Goal: Check status: Check status

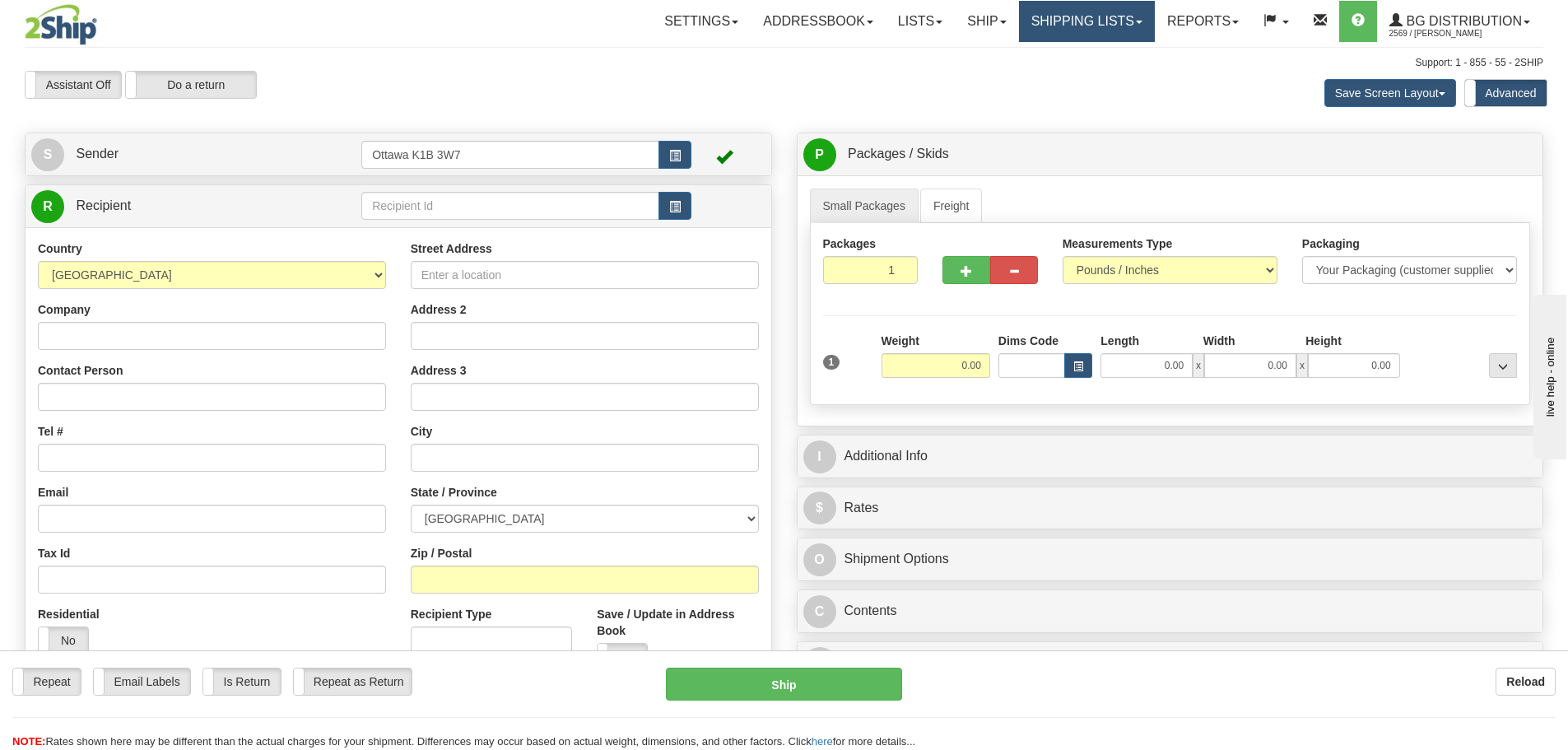
click at [1058, 27] on link "Shipping lists" at bounding box center [1087, 21] width 136 height 41
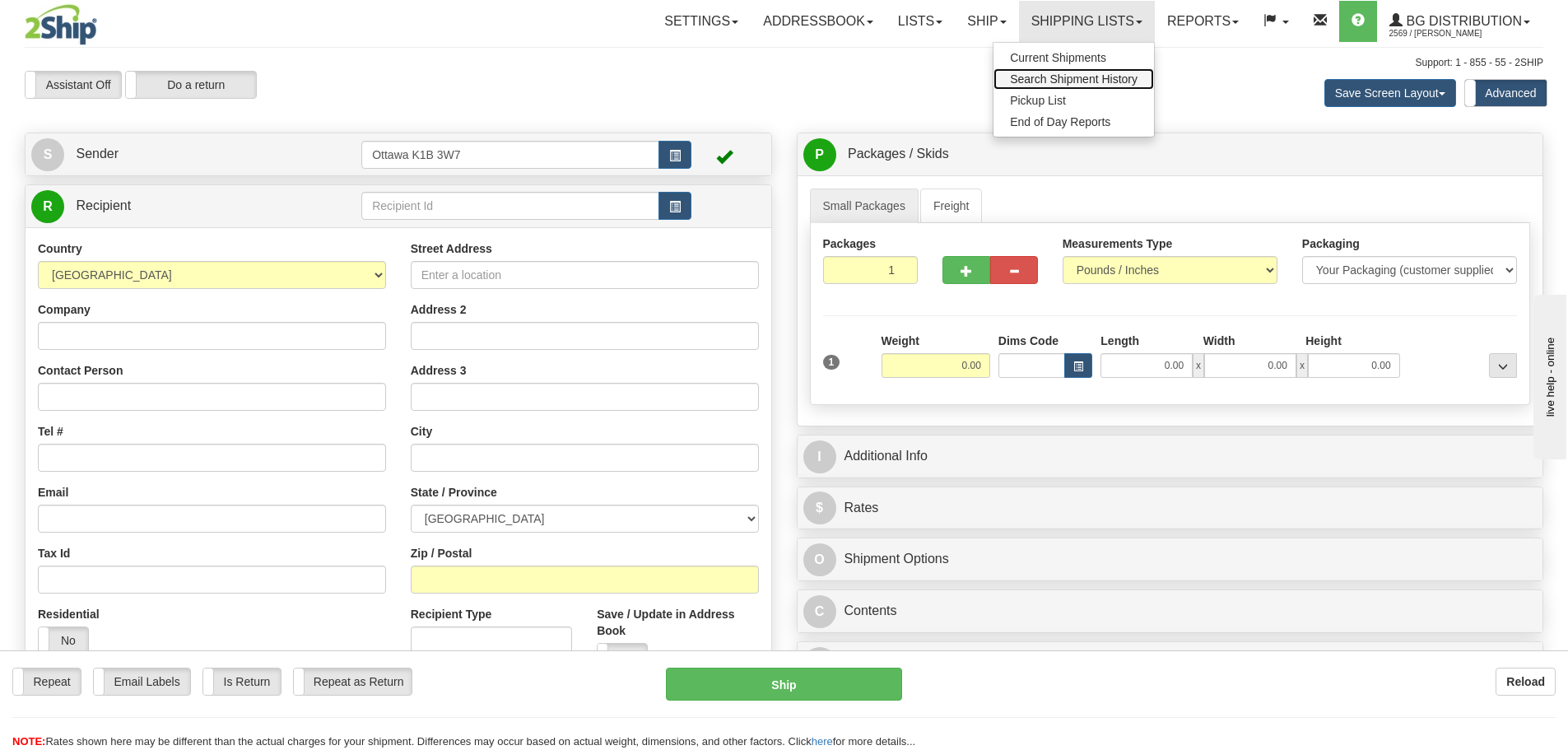
click at [1041, 83] on span "Search Shipment History" at bounding box center [1073, 79] width 127 height 13
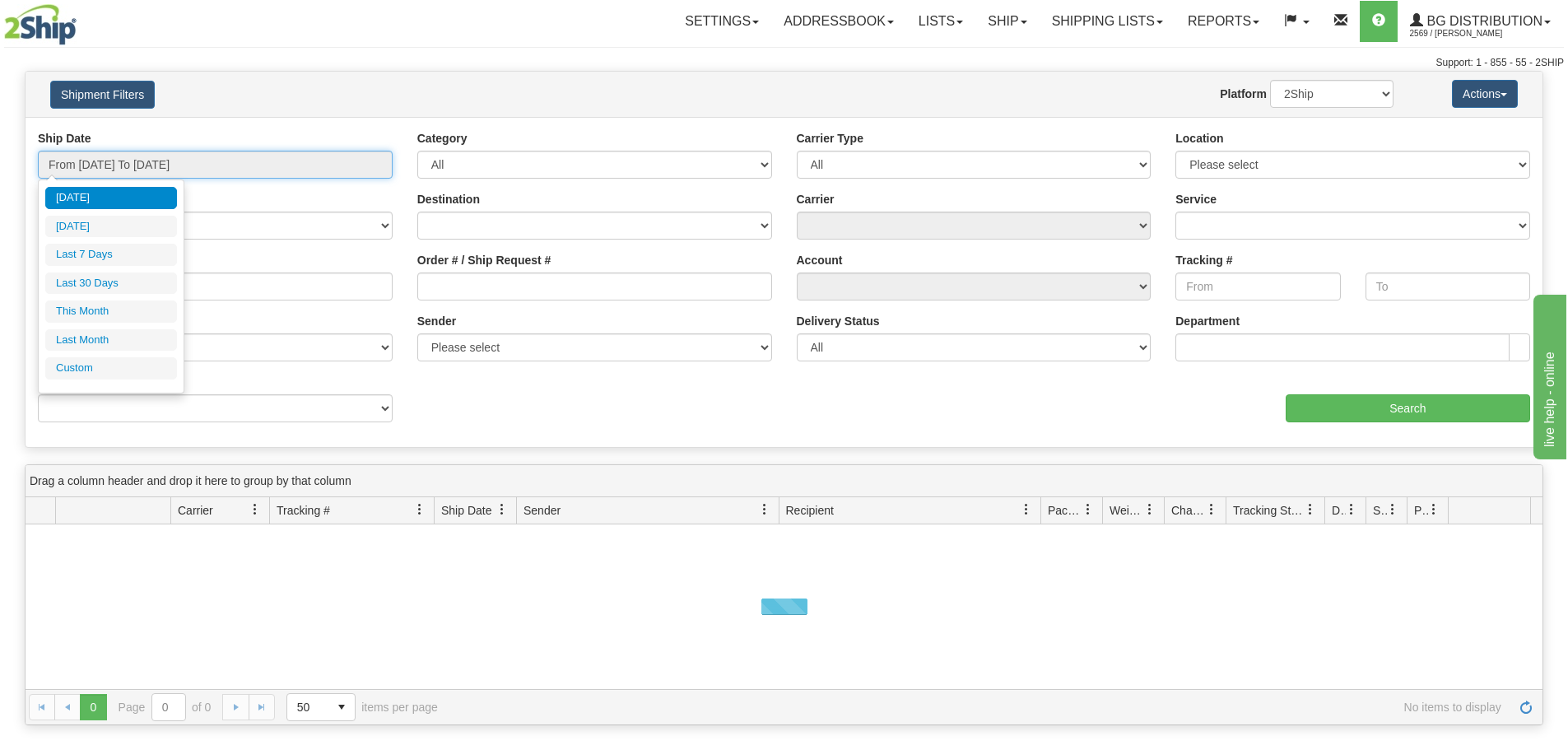
click at [82, 174] on input "From 09/30/2025 To 10/01/2025" at bounding box center [215, 164] width 355 height 28
click at [80, 231] on li "Yesterday" at bounding box center [111, 226] width 132 height 22
type input "From 09/30/2025 To 09/30/2025"
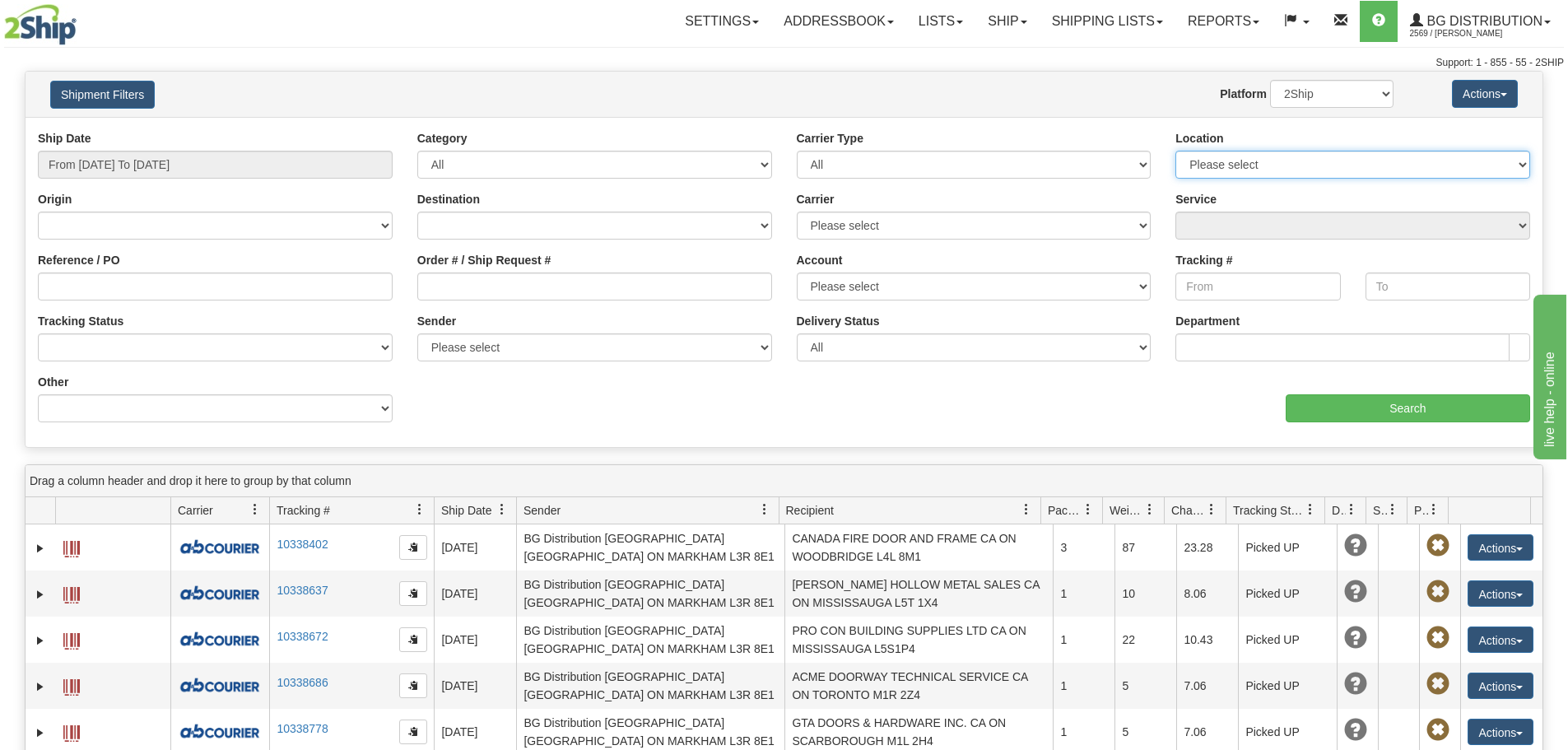
click at [1290, 170] on select "Please select Ottawa K1B 3W7 Montreal Quebec City Winnipeg Toronto" at bounding box center [1353, 164] width 355 height 28
select select "5436"
click at [1176, 150] on select "Please select Ottawa K1B 3W7 Montreal Quebec City Winnipeg Toronto" at bounding box center [1353, 164] width 355 height 28
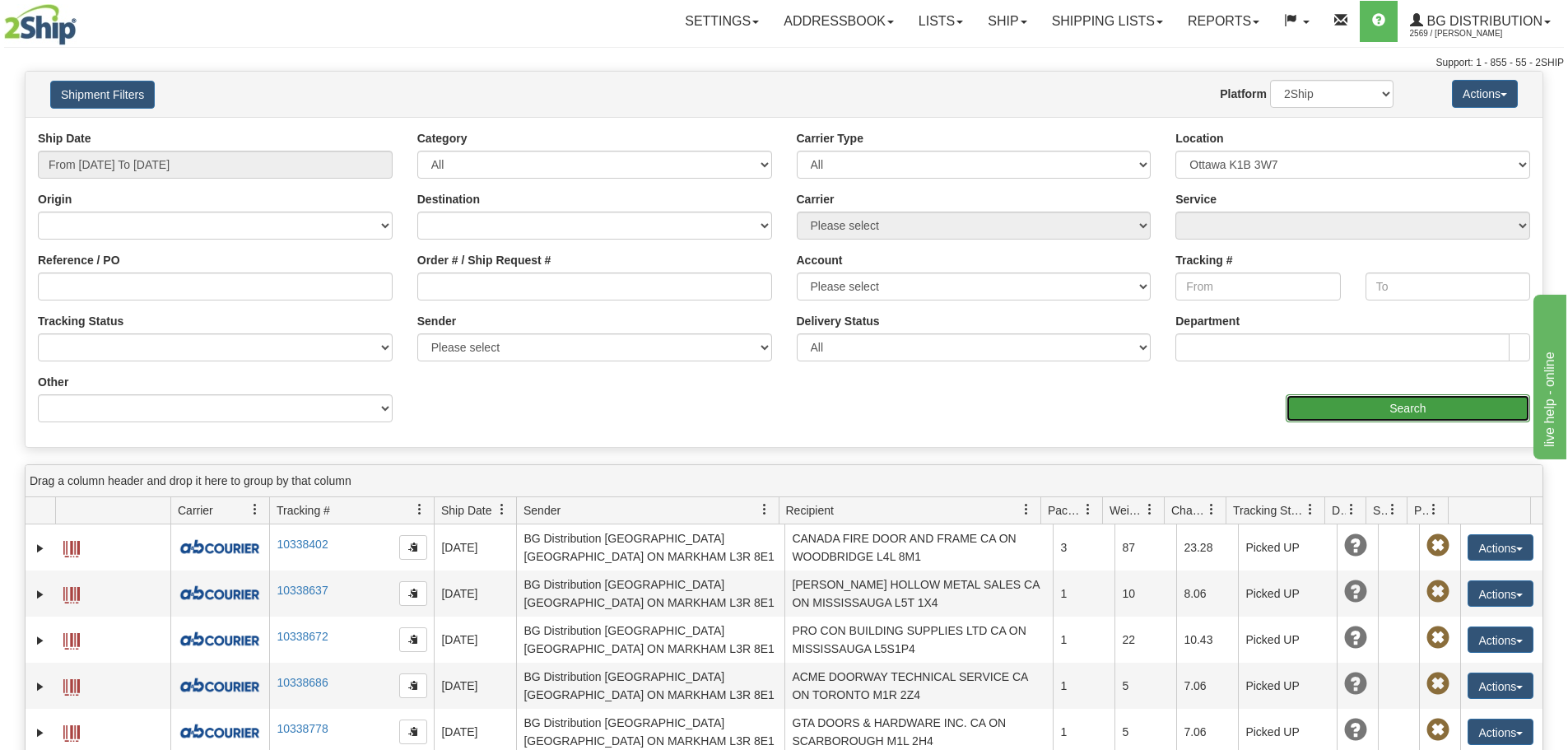
click at [1340, 404] on input "Search" at bounding box center [1408, 408] width 245 height 28
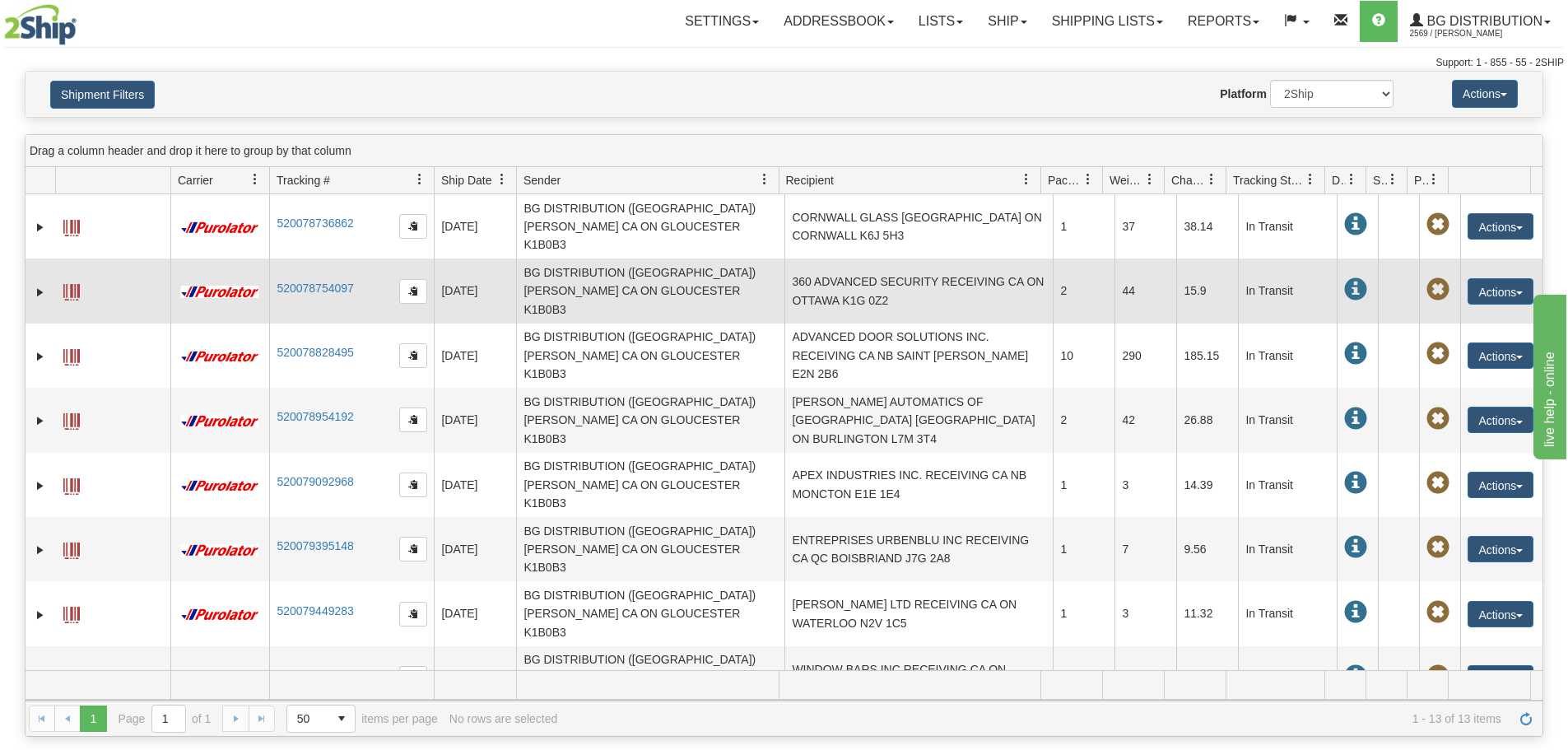
click at [845, 275] on td "360 ADVANCED SECURITY RECEIVING CA ON OTTAWA K1G 0Z2" at bounding box center [918, 290] width 269 height 64
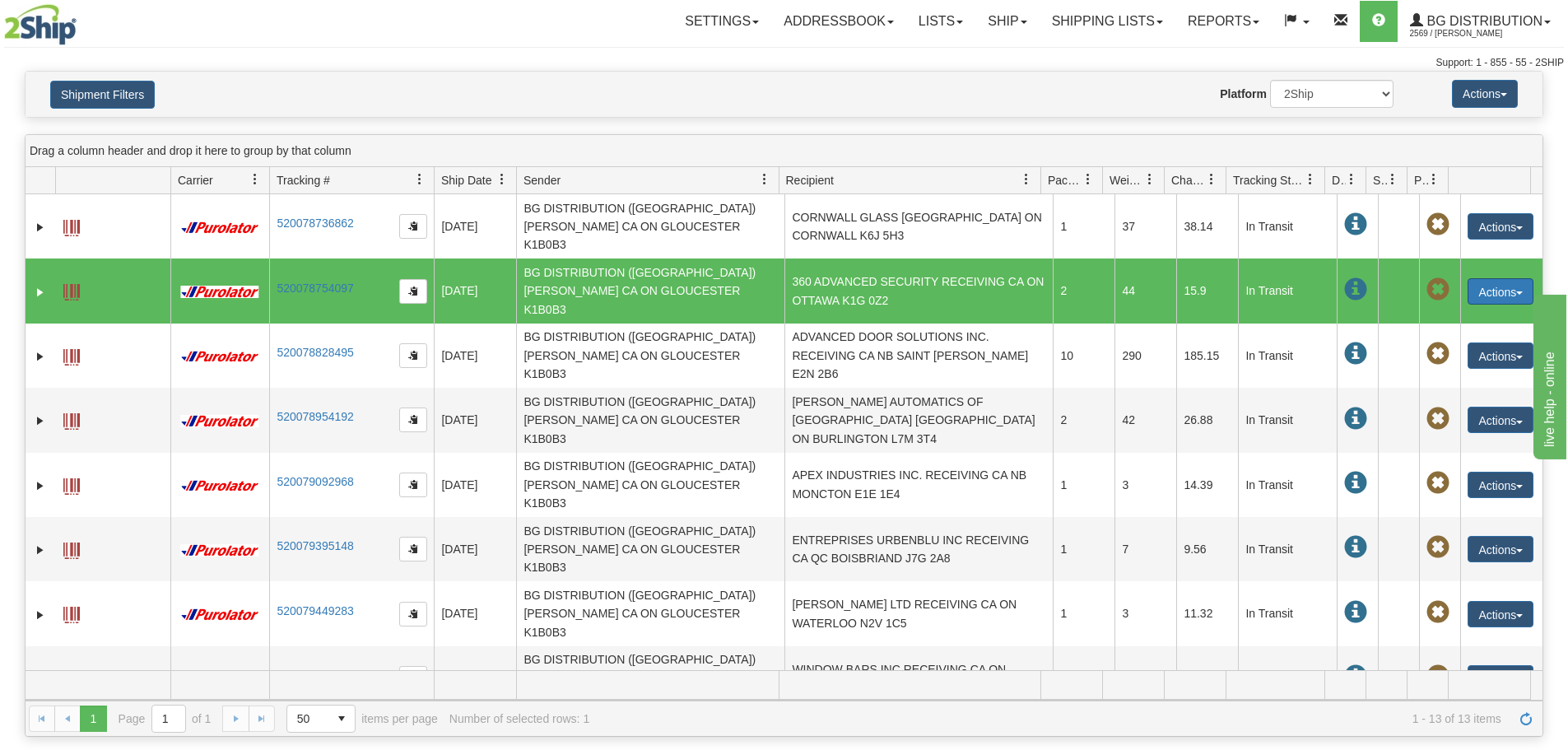
click at [1481, 278] on button "Actions" at bounding box center [1500, 292] width 66 height 27
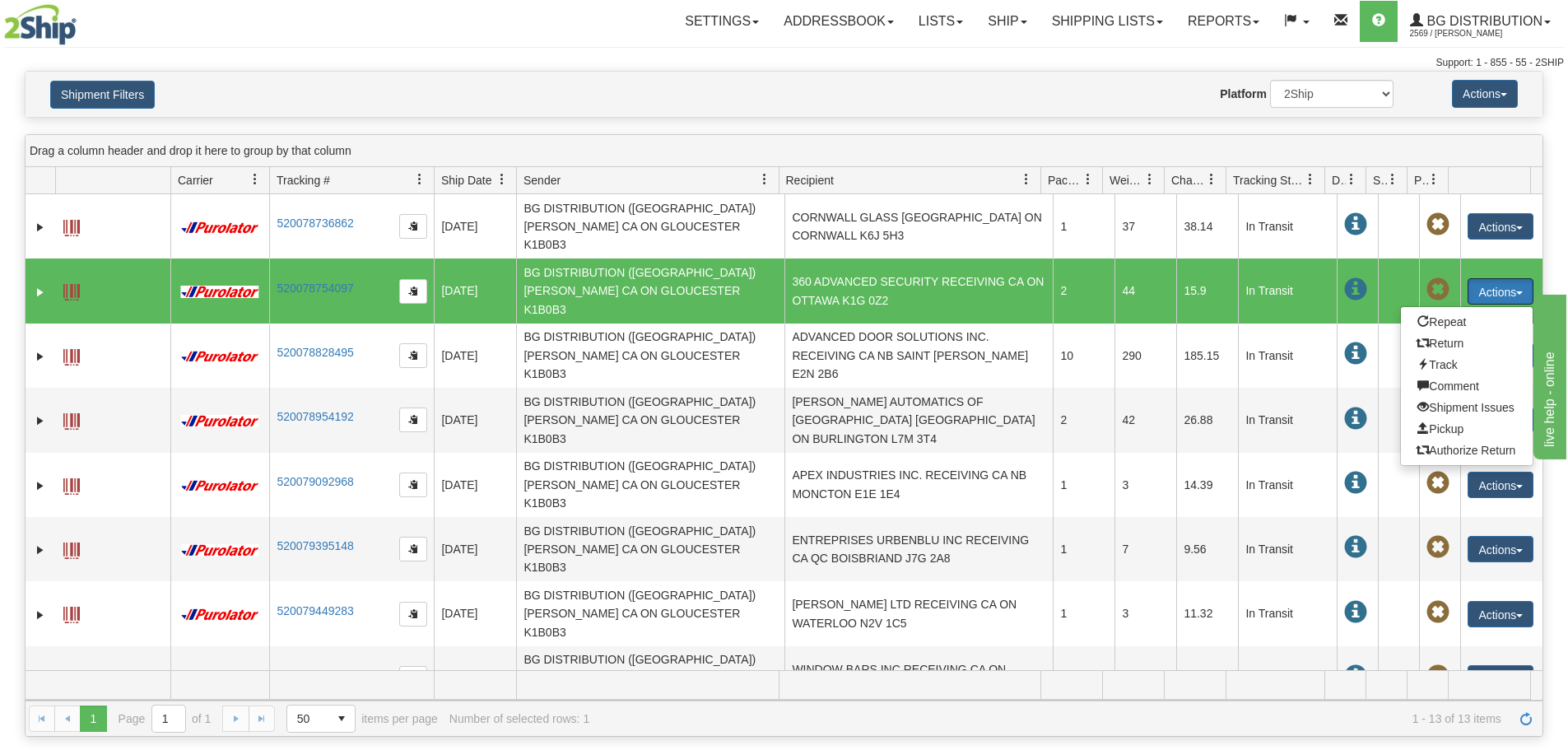
click at [1146, 265] on td "44" at bounding box center [1145, 290] width 62 height 64
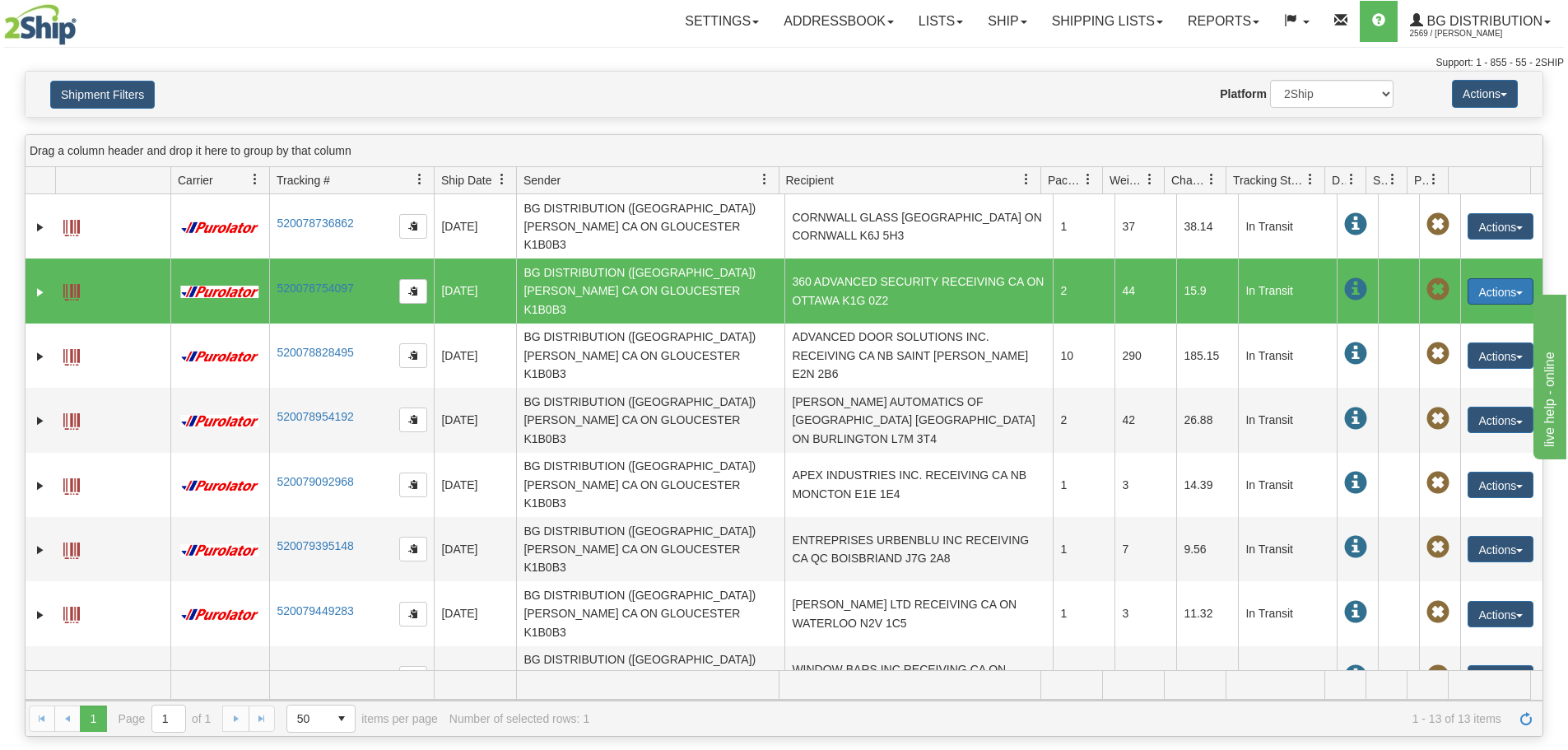
click at [1475, 278] on button "Actions" at bounding box center [1500, 292] width 66 height 27
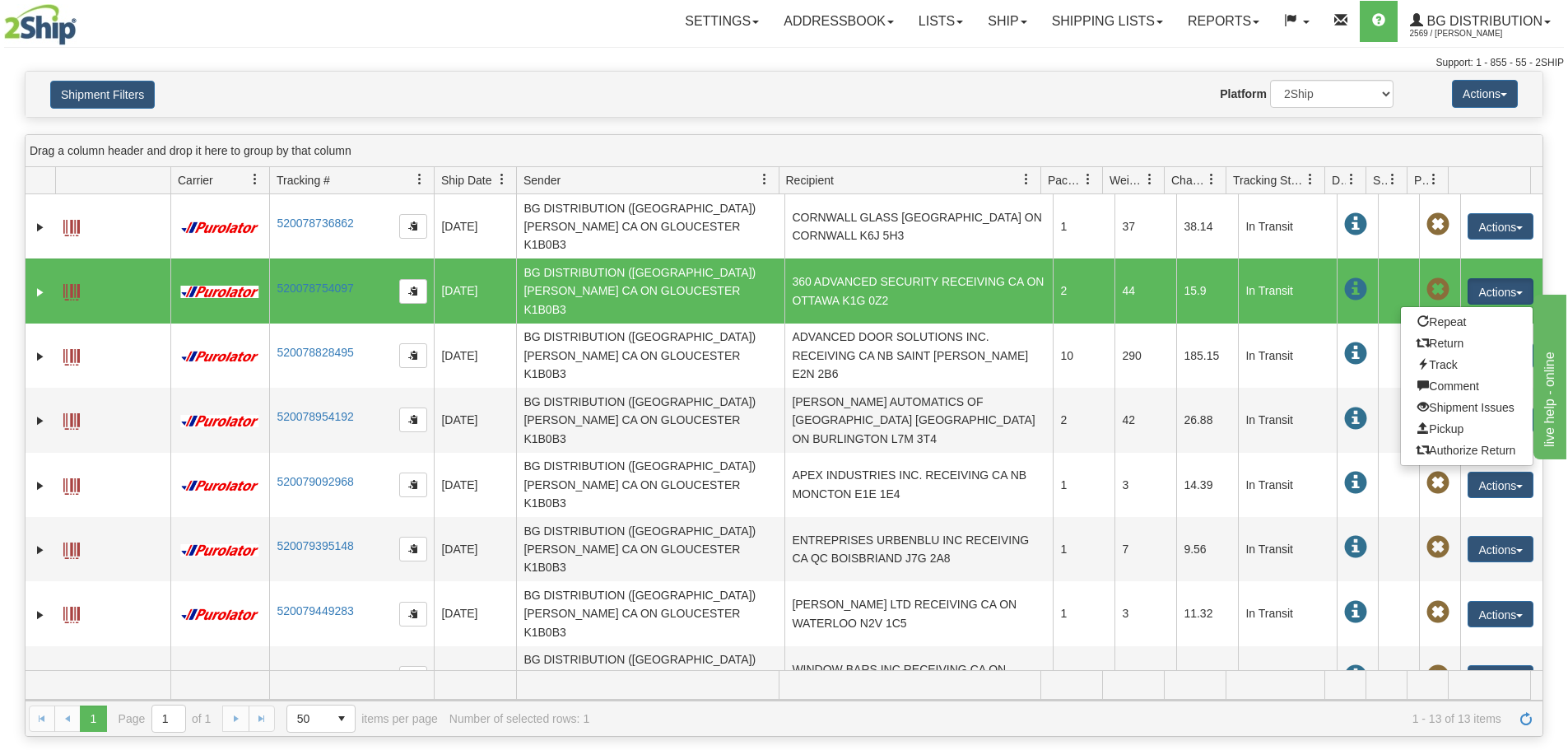
click at [963, 69] on div "Support: 1 - 855 - 55 - 2SHIP" at bounding box center [784, 63] width 1560 height 14
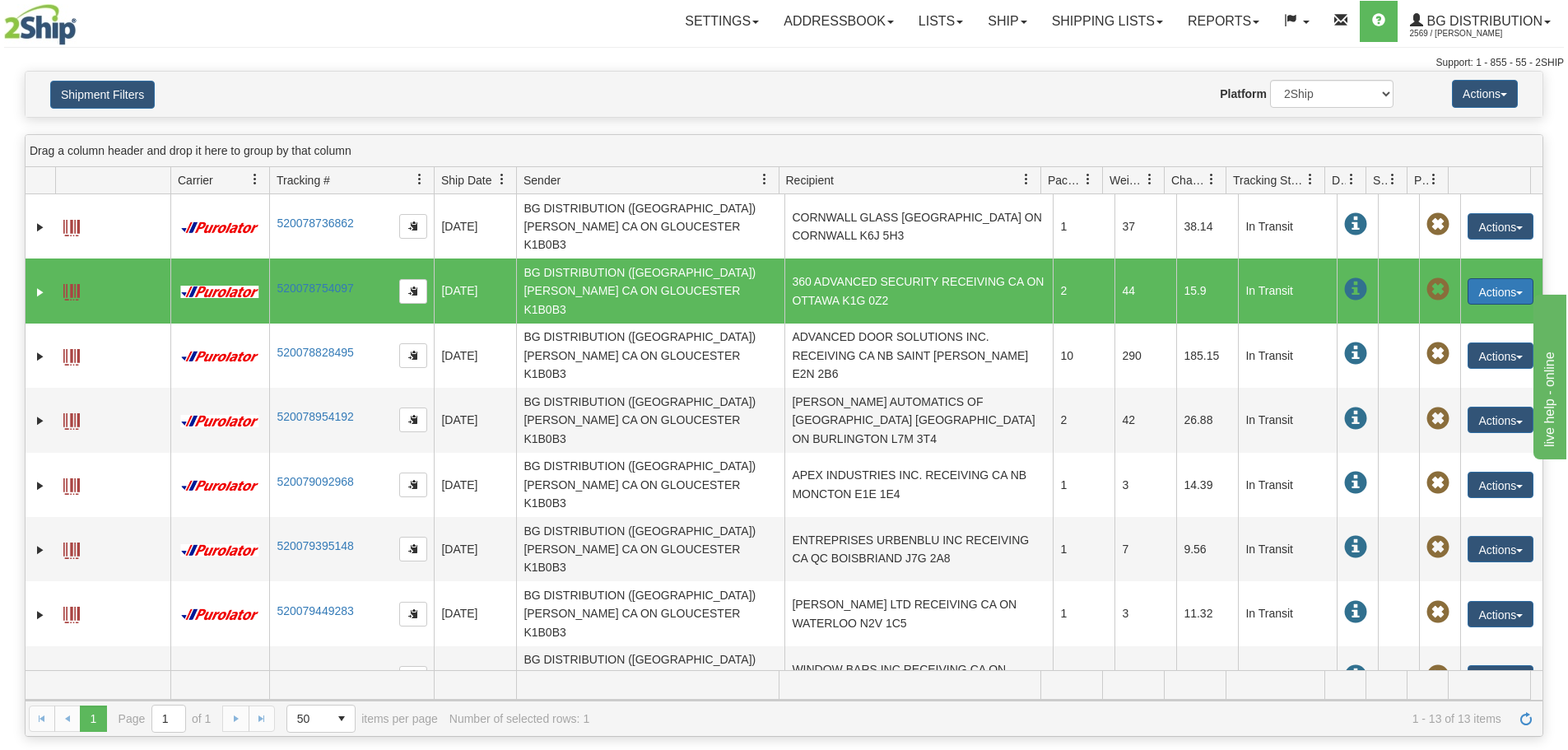
click at [1505, 278] on button "Actions" at bounding box center [1500, 292] width 66 height 27
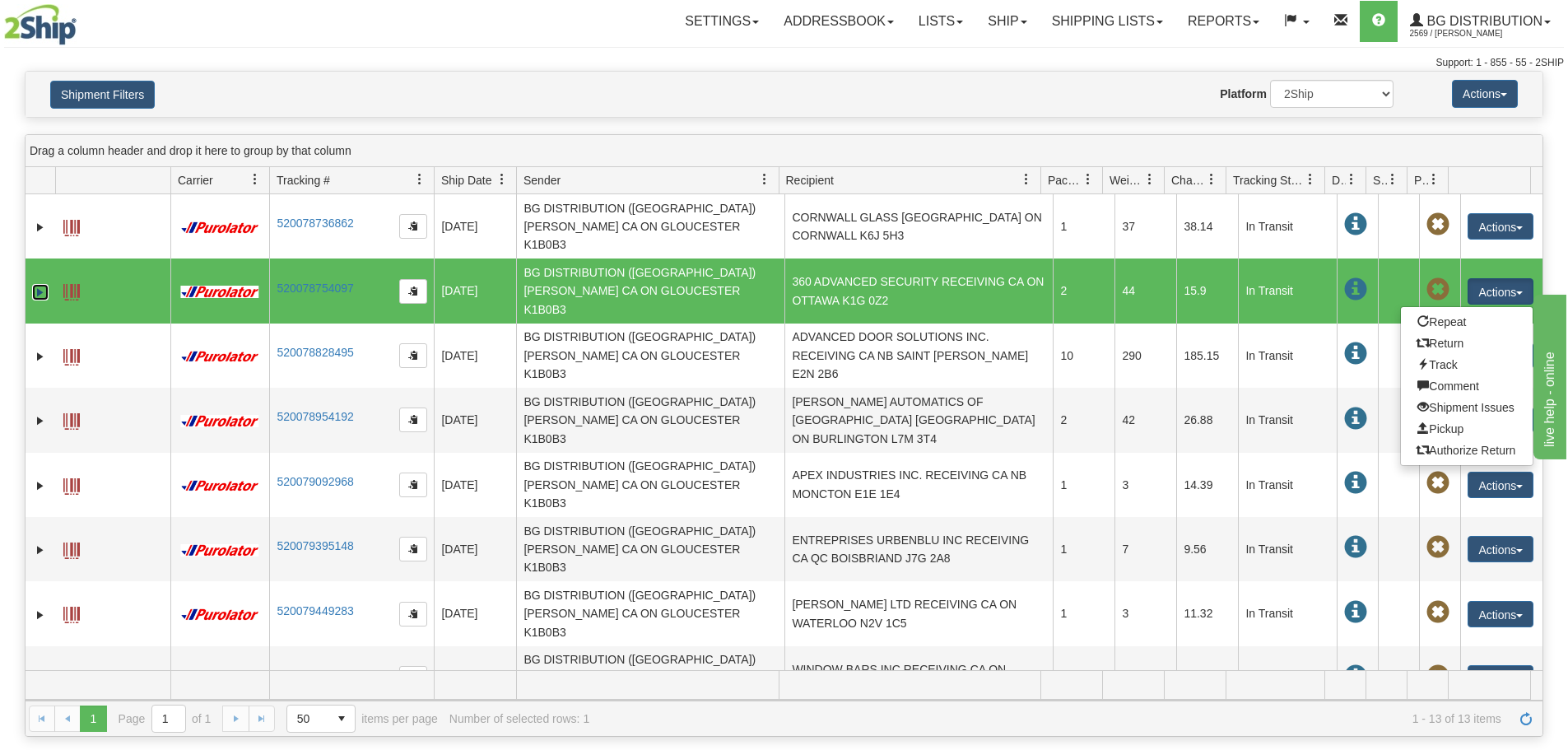
click at [42, 284] on link "Expand" at bounding box center [40, 292] width 16 height 16
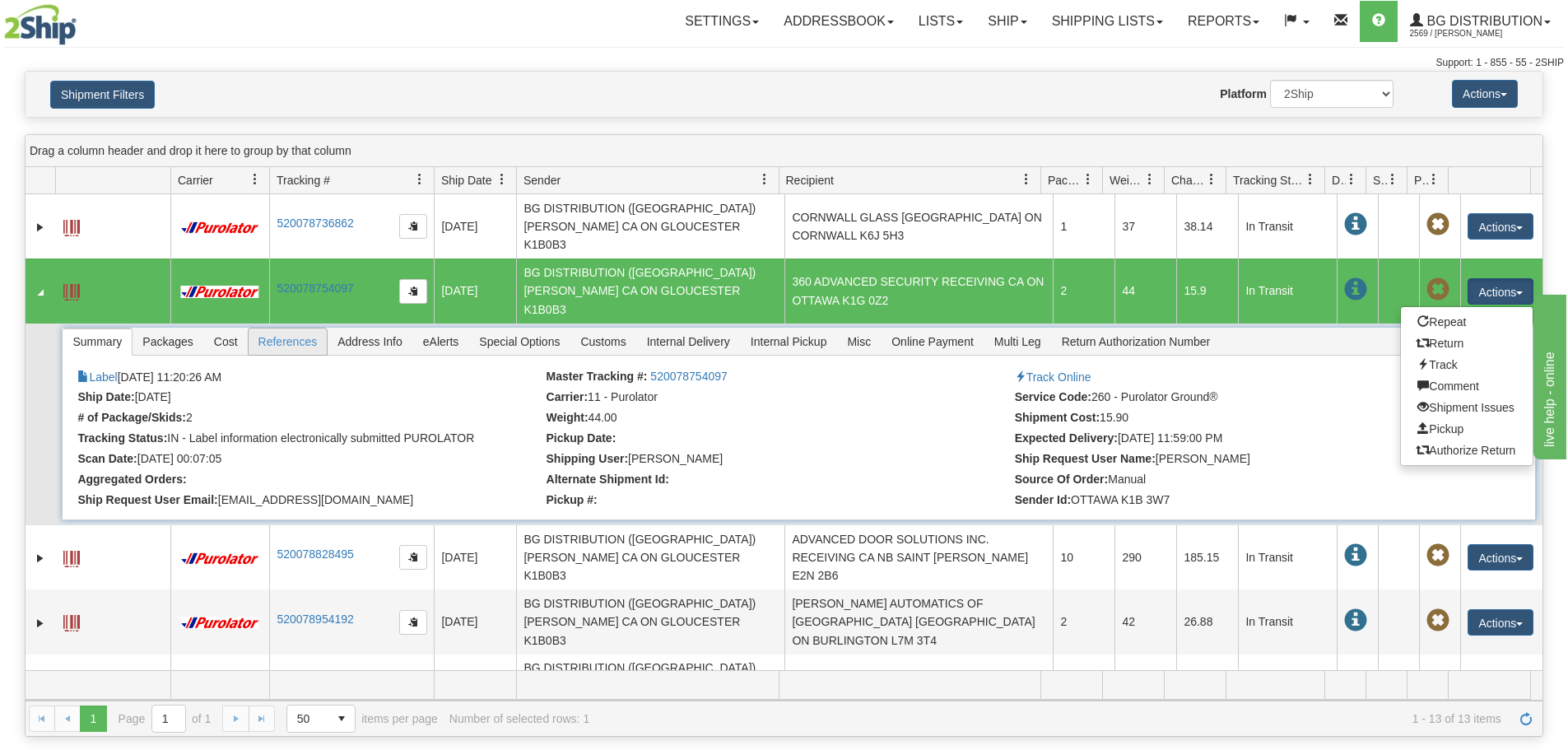
click at [291, 328] on span "References" at bounding box center [288, 342] width 79 height 27
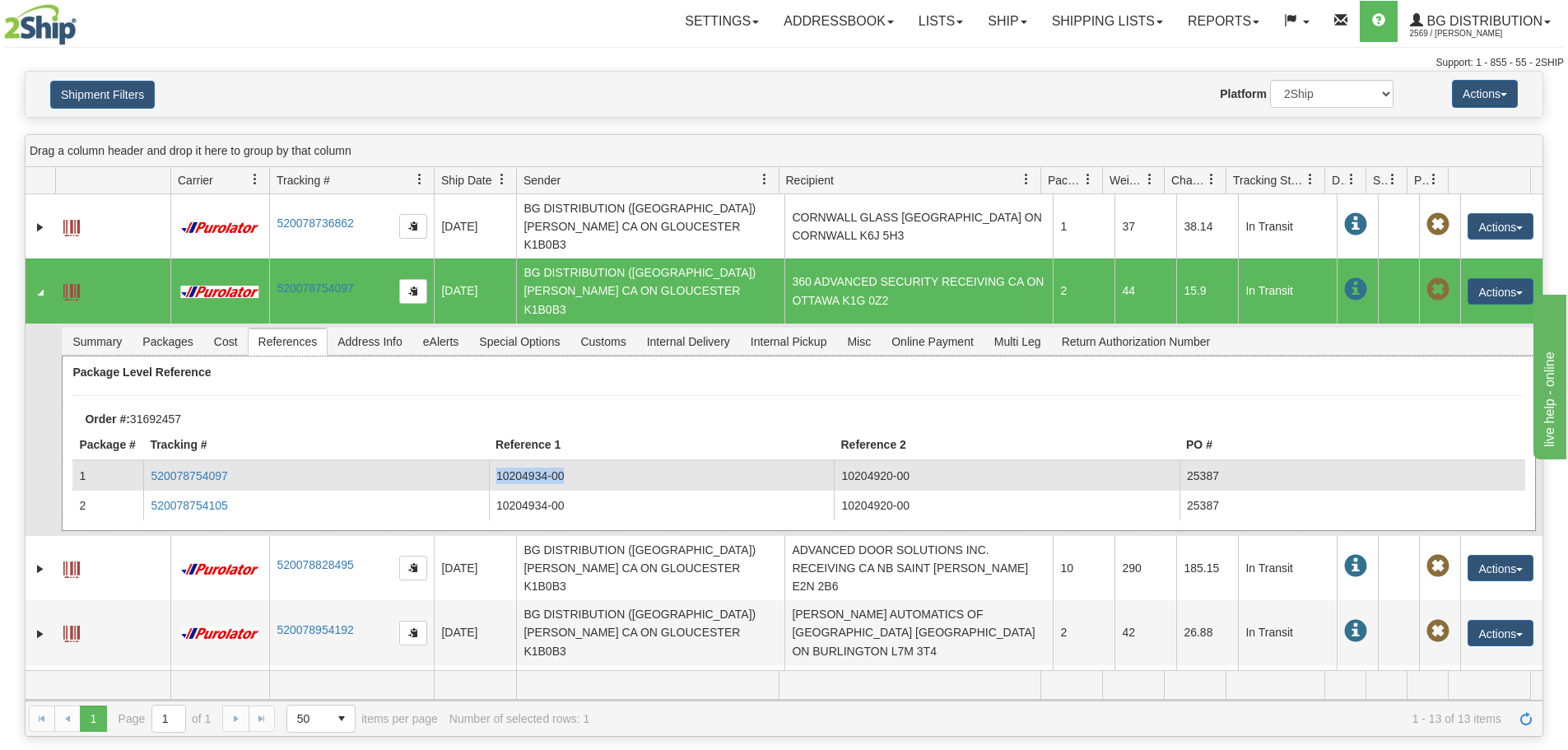
drag, startPoint x: 493, startPoint y: 437, endPoint x: 589, endPoint y: 443, distance: 96.2
click at [589, 461] on td "10204934-00" at bounding box center [661, 475] width 345 height 30
copy td "10204934-00"
